Goal: Communication & Community: Share content

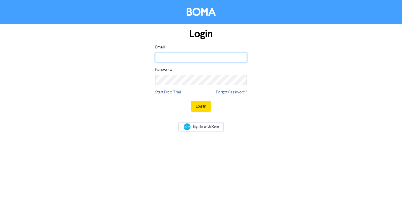
type input "[EMAIL_ADDRESS][DOMAIN_NAME]"
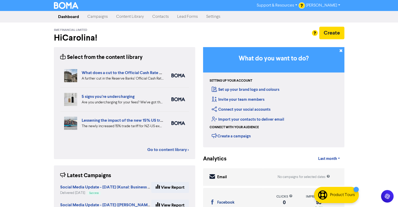
click at [107, 16] on link "Campaigns" at bounding box center [97, 17] width 29 height 10
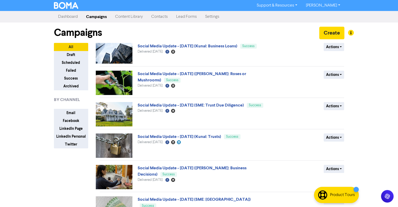
click at [123, 14] on link "Content Library" at bounding box center [129, 17] width 36 height 10
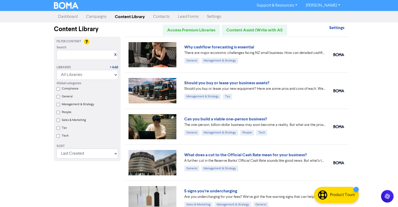
drag, startPoint x: 66, startPoint y: 16, endPoint x: 96, endPoint y: 16, distance: 30.1
click at [95, 13] on link "Campaigns" at bounding box center [96, 17] width 29 height 10
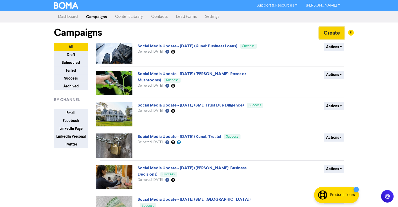
click at [327, 33] on button "Create" at bounding box center [331, 33] width 25 height 13
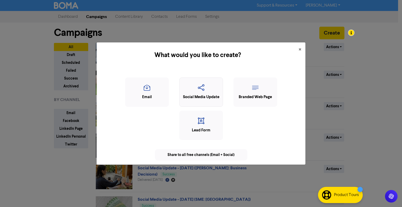
click at [206, 91] on icon "button" at bounding box center [201, 89] width 38 height 10
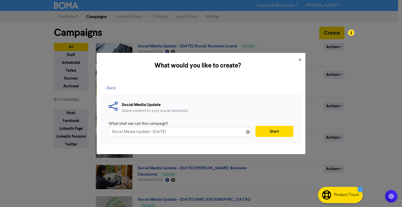
drag, startPoint x: 192, startPoint y: 129, endPoint x: 195, endPoint y: 125, distance: 4.3
click at [193, 128] on input "Social Media Update - 28th Aug. 2025" at bounding box center [180, 132] width 143 height 10
type input "Social Media Update - 28th Aug. 2025 (SME: Business Assets)"
click at [273, 133] on button "Start" at bounding box center [275, 131] width 38 height 11
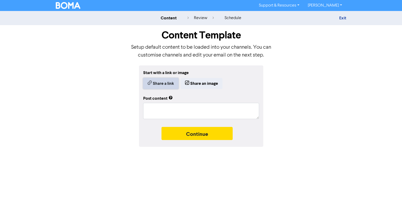
click at [169, 84] on button "Share a link" at bounding box center [160, 83] width 35 height 11
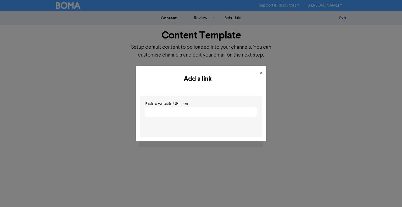
click at [172, 112] on input "text" at bounding box center [201, 112] width 113 height 10
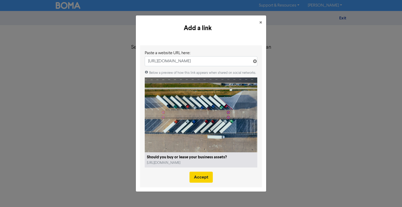
type input "https://smefinancial.co.nz/should-you-buy-or-lease-your-business-assets/"
click at [200, 179] on button "Accept" at bounding box center [201, 177] width 23 height 11
type textarea "x"
type textarea "Should your business buy or lease essential equipment? The pros and cons of eac…"
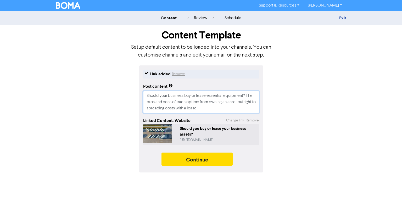
click at [204, 108] on textarea "Should your business buy or lease essential equipment? The pros and cons of eac…" at bounding box center [201, 102] width 116 height 23
click at [248, 95] on textarea "Should your business buy or lease essential equipment? The pros and cons of eac…" at bounding box center [201, 102] width 116 height 23
type textarea "x"
type textarea "Should your business buy or lease essential equipment? The pros and cons of eac…"
type textarea "x"
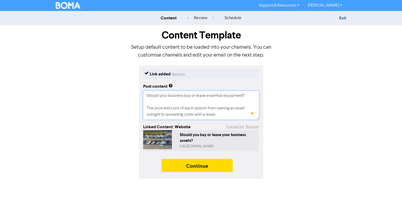
click at [222, 115] on textarea "Should your business buy or lease essential equipment? The pros and cons of eac…" at bounding box center [201, 105] width 116 height 29
type textarea "Should your business buy or lease essential equipment? The pros and cons of eac…"
click at [176, 99] on textarea "Should your business buy or lease essential equipment? The pros and cons of eac…" at bounding box center [201, 105] width 116 height 29
paste textarea "Discover the pros and cons of each option, from owning an asset outright to spr…"
type textarea "x"
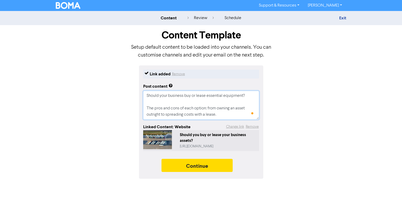
type textarea "Should your business buy or lease essential equipment? Discover the pros and co…"
click at [247, 95] on textarea "Should your business buy or lease essential equipment? Discover the pros and co…" at bounding box center [201, 105] width 116 height 29
type textarea "x"
type textarea "Should your business buy or lease essential equipment? Discover the pros and co…"
type textarea "x"
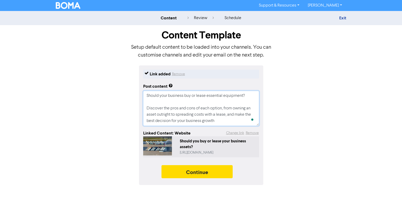
type textarea "Should your business buy or lease essential equipment? Discover the pros and co…"
click at [158, 109] on textarea "Should your business buy or lease essential equipment? Discover the pros and co…" at bounding box center [201, 108] width 116 height 35
click at [214, 118] on textarea "Should your business buy or lease essential equipment? Discover the pros and co…" at bounding box center [201, 108] width 116 height 35
click at [223, 120] on textarea "Should your business buy or lease essential equipment? Discover the pros and co…" at bounding box center [201, 108] width 116 height 35
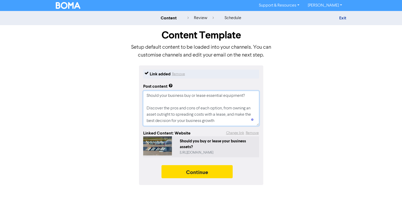
type textarea "x"
type textarea "Should your business buy or lease essential equipment? Discover the pros and co…"
type textarea "x"
type textarea "Should your business buy or lease essential equipment? Discover the pros and co…"
type textarea "x"
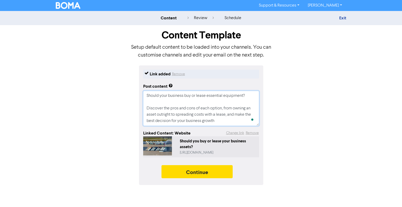
type textarea "Should your business buy or lease essential equipment? Discover the pros and co…"
type textarea "x"
type textarea "Should your business buy or lease essential equipment? Discover the pros and co…"
type textarea "x"
type textarea "Should your business buy or lease essential equipment? Discover the pros and co…"
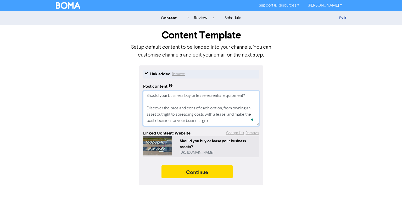
type textarea "x"
type textarea "Should your business buy or lease essential equipment? Discover the pros and co…"
type textarea "x"
type textarea "Should your business buy or lease essential equipment? Discover the pros and co…"
type textarea "x"
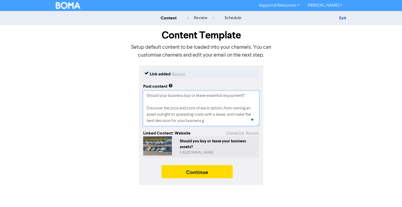
type textarea "Should your business buy or lease essential equipment? Discover the pros and co…"
type textarea "x"
type textarea "Should your business buy or lease essential equipment? Discover the pros and co…"
type textarea "x"
type textarea "Should your business buy or lease essential equipment? Discover the pros and co…"
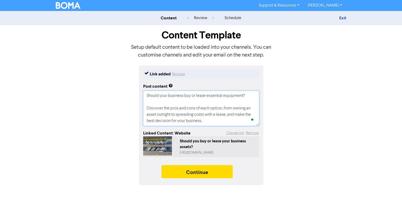
type textarea "x"
type textarea "Should your business buy or lease essential equipment? Discover the pros and co…"
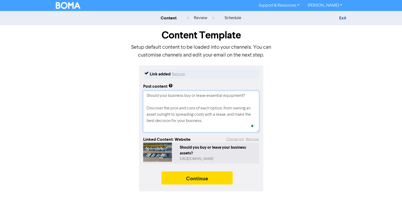
type textarea "x"
type textarea "Should your business buy or lease essential equipment? Discover the pros and co…"
click at [155, 132] on textarea "Should your business buy or lease essential equipment? Discover the pros and co…" at bounding box center [201, 111] width 116 height 41
type textarea "x"
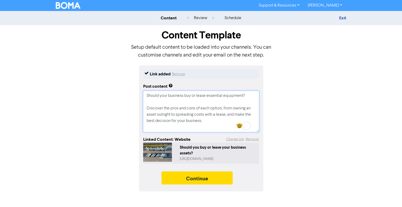
type textarea "Should your business buy or lease essential equipment? Discover the pros and co…"
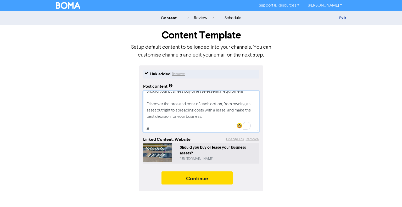
type textarea "x"
type textarea "Should your business buy or lease essential equipment? Discover the pros and co…"
type textarea "x"
type textarea "Should your business buy or lease essential equipment? Discover the pros and co…"
type textarea "x"
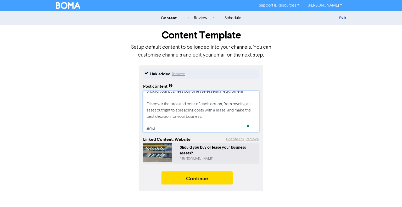
type textarea "Should your business buy or lease essential equipment? Discover the pros and co…"
type textarea "x"
type textarea "Should your business buy or lease essential equipment? Discover the pros and co…"
type textarea "x"
type textarea "Should your business buy or lease essential equipment? Discover the pros and co…"
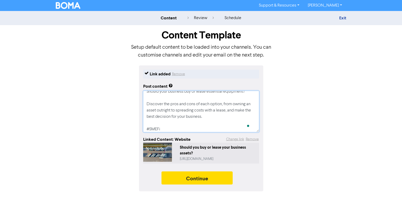
type textarea "x"
type textarea "Should your business buy or lease essential equipment? Discover the pros and co…"
type textarea "x"
type textarea "Should your business buy or lease essential equipment? Discover the pros and co…"
type textarea "x"
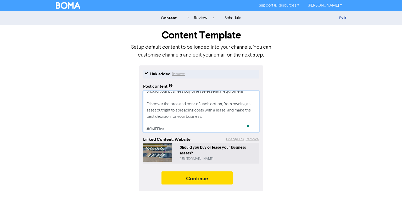
type textarea "Should your business buy or lease essential equipment? Discover the pros and co…"
type textarea "x"
type textarea "Should your business buy or lease essential equipment? Discover the pros and co…"
type textarea "x"
type textarea "Should your business buy or lease essential equipment? Discover the pros and co…"
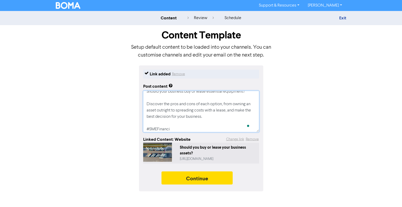
type textarea "x"
type textarea "Should your business buy or lease essential equipment? Discover the pros and co…"
type textarea "x"
type textarea "Should your business buy or lease essential equipment? Discover the pros and co…"
type textarea "x"
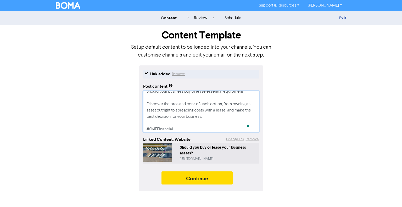
type textarea "Should your business buy or lease essential equipment? Discover the pros and co…"
type textarea "x"
type textarea "Should your business buy or lease essential equipment? Discover the pros and co…"
type textarea "x"
type textarea "Should your business buy or lease essential equipment? Discover the pros and co…"
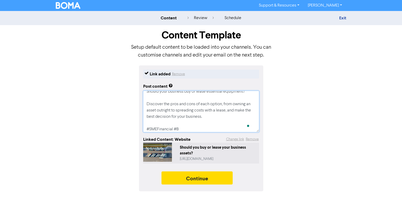
type textarea "x"
type textarea "Should your business buy or lease essential equipment? Discover the pros and co…"
type textarea "x"
type textarea "Should your business buy or lease essential equipment? Discover the pros and co…"
type textarea "x"
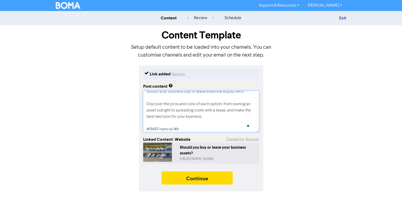
type textarea "Should your business buy or lease essential equipment? Discover the pros and co…"
type textarea "x"
type textarea "Should your business buy or lease essential equipment? Discover the pros and co…"
type textarea "x"
type textarea "Should your business buy or lease essential equipment? Discover the pros and co…"
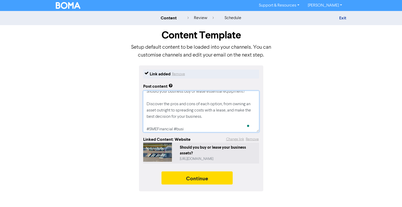
type textarea "x"
type textarea "Should your business buy or lease essential equipment? Discover the pros and co…"
type textarea "x"
type textarea "Should your business buy or lease essential equipment? Discover the pros and co…"
type textarea "x"
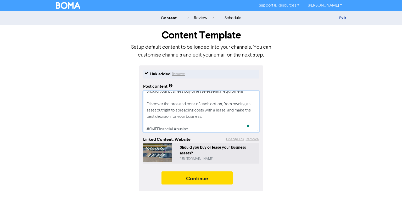
type textarea "Should your business buy or lease essential equipment? Discover the pros and co…"
type textarea "x"
type textarea "Should your business buy or lease essential equipment? Discover the pros and co…"
type textarea "x"
type textarea "Should your business buy or lease essential equipment? Discover the pros and co…"
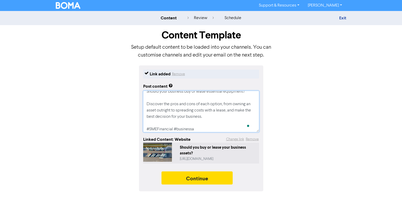
type textarea "x"
type textarea "Should your business buy or lease essential equipment? Discover the pros and co…"
type textarea "x"
type textarea "Should your business buy or lease essential equipment? Discover the pros and co…"
type textarea "x"
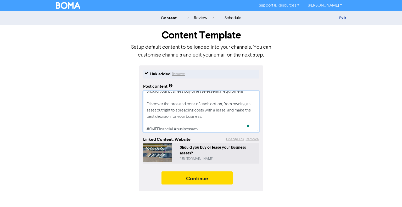
type textarea "Should your business buy or lease essential equipment? Discover the pros and co…"
type textarea "x"
type textarea "Should your business buy or lease essential equipment? Discover the pros and co…"
type textarea "x"
type textarea "Should your business buy or lease essential equipment? Discover the pros and co…"
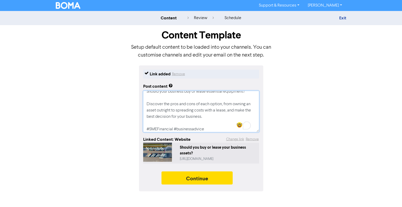
type textarea "x"
type textarea "Should your business buy or lease essential equipment? Discover the pros and co…"
type textarea "x"
type textarea "Should your business buy or lease essential equipment? Discover the pros and co…"
click at [219, 130] on textarea "Should your business buy or lease essential equipment? Discover the pros and co…" at bounding box center [201, 111] width 116 height 41
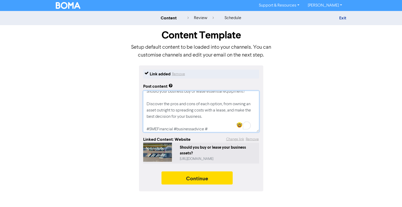
type textarea "x"
type textarea "Should your business buy or lease essential equipment? Discover the pros and co…"
type textarea "x"
type textarea "Should your business buy or lease essential equipment? Discover the pros and co…"
type textarea "x"
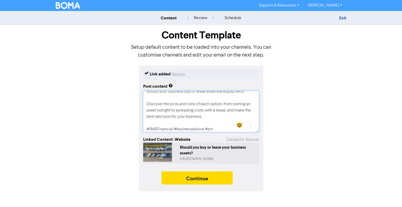
type textarea "Should your business buy or lease essential equipment? Discover the pros and co…"
type textarea "x"
type textarea "Should your business buy or lease essential equipment? Discover the pros and co…"
type textarea "x"
type textarea "Should your business buy or lease essential equipment? Discover the pros and co…"
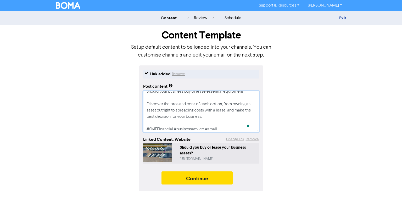
type textarea "x"
type textarea "Should your business buy or lease essential equipment? Discover the pros and co…"
type textarea "x"
type textarea "Should your business buy or lease essential equipment? Discover the pros and co…"
type textarea "x"
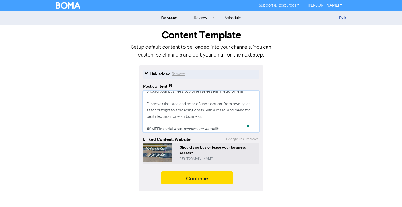
type textarea "Should your business buy or lease essential equipment? Discover the pros and co…"
type textarea "x"
type textarea "Should your business buy or lease essential equipment? Discover the pros and co…"
type textarea "x"
type textarea "Should your business buy or lease essential equipment? Discover the pros and co…"
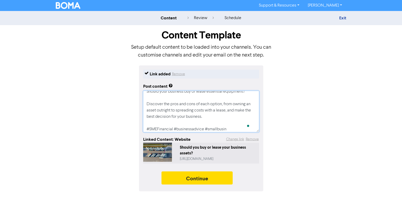
type textarea "x"
type textarea "Should your business buy or lease essential equipment? Discover the pros and co…"
type textarea "x"
type textarea "Should your business buy or lease essential equipment? Discover the pros and co…"
type textarea "x"
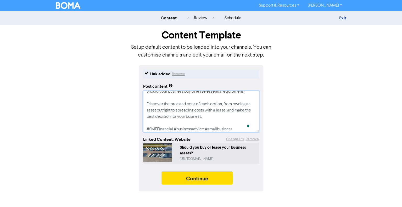
type textarea "Should your business buy or lease essential equipment? Discover the pros and co…"
click at [292, 129] on div "Link added Remove Post content Should your business buy or lease essential equi…" at bounding box center [201, 128] width 298 height 126
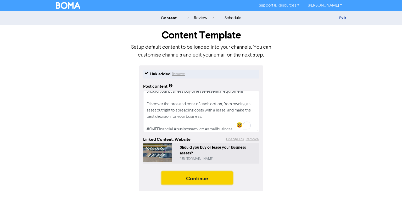
click at [214, 177] on button "Continue" at bounding box center [197, 177] width 71 height 13
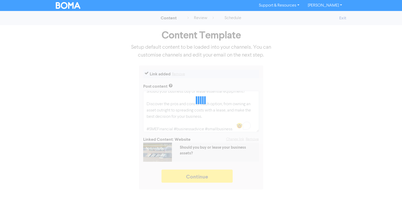
type textarea "x"
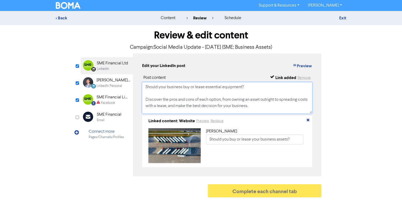
click at [205, 105] on textarea "Should your business buy or lease essential equipment? Discover the pros and co…" at bounding box center [227, 97] width 170 height 31
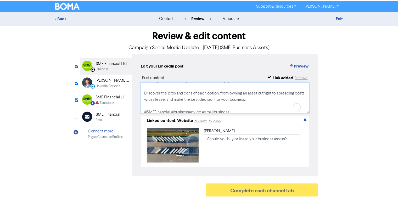
scroll to position [10, 0]
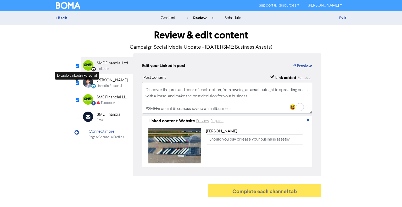
click at [77, 84] on input "checkbox" at bounding box center [77, 82] width 3 height 3
checkbox input "false"
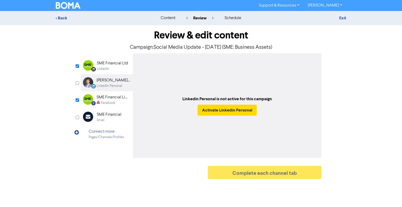
click at [103, 100] on div "SME Financial Limited Facebook" at bounding box center [114, 99] width 34 height 11
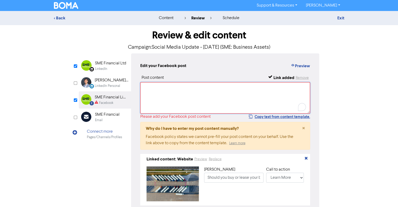
click at [155, 105] on textarea "To enrich screen reader interactions, please activate Accessibility in Grammarl…" at bounding box center [225, 97] width 170 height 31
paste textarea "Should your business buy or lease essential equipment? Discover the pros and co…"
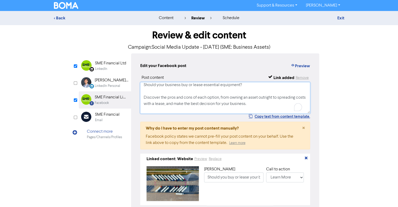
scroll to position [0, 0]
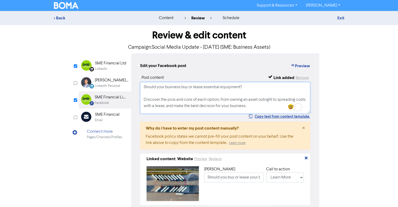
type textarea "Should your business buy or lease essential equipment? Discover the pros and co…"
click at [101, 170] on div "LinkedIn Page Created with Sketch. SME Financial Ltd LinkedIn LinkedIn Personal…" at bounding box center [199, 133] width 241 height 161
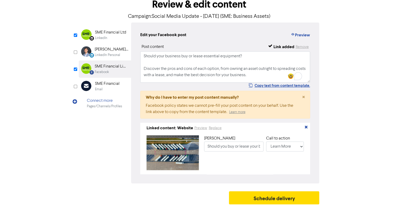
scroll to position [32, 0]
click at [266, 200] on button "Schedule delivery" at bounding box center [274, 197] width 91 height 13
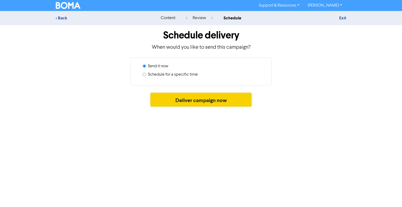
click at [173, 104] on button "Deliver campaign now" at bounding box center [201, 99] width 101 height 13
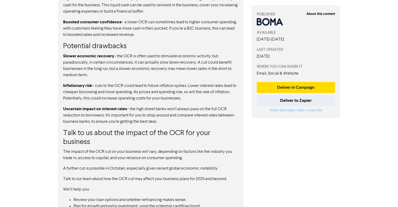
scroll to position [501, 0]
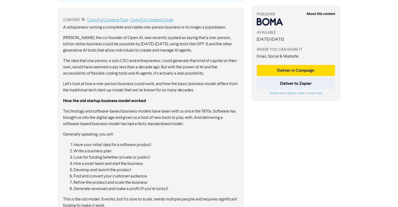
scroll to position [314, 0]
